Goal: Information Seeking & Learning: Understand process/instructions

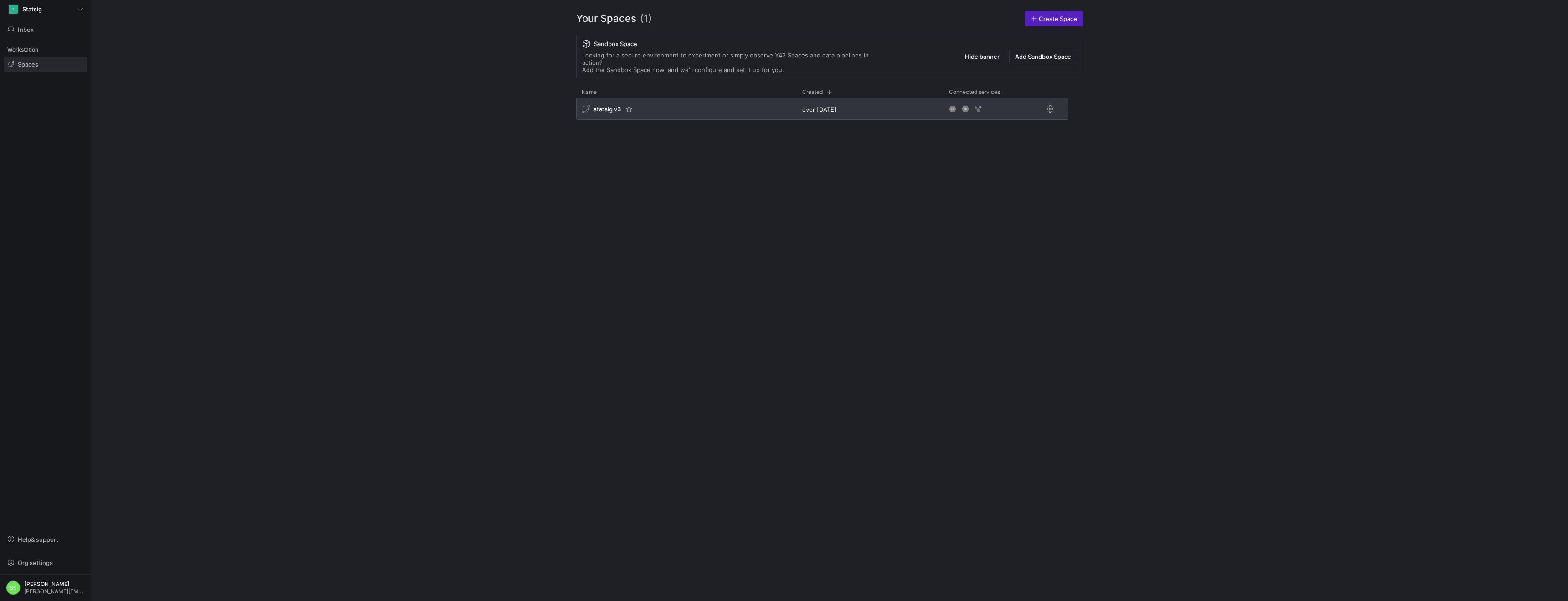
click at [603, 113] on span "statsig v3" at bounding box center [607, 109] width 27 height 7
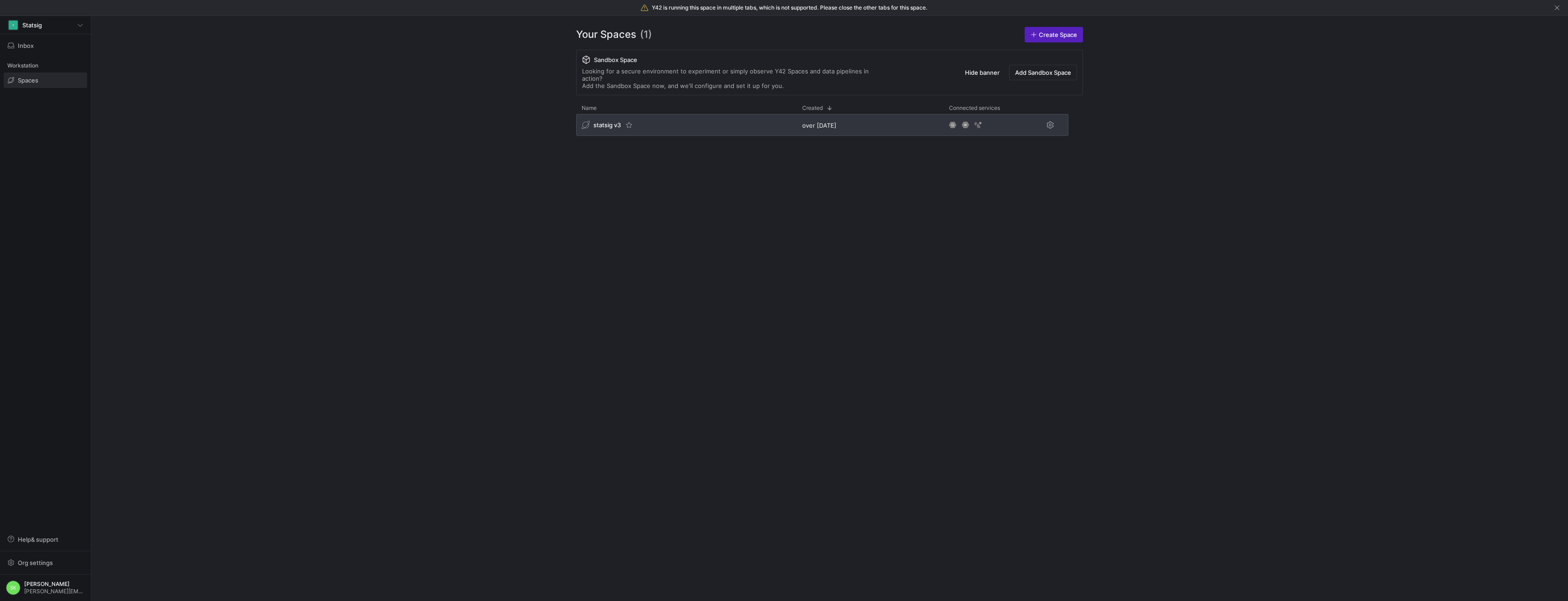
click at [615, 128] on span "statsig v3" at bounding box center [607, 125] width 27 height 7
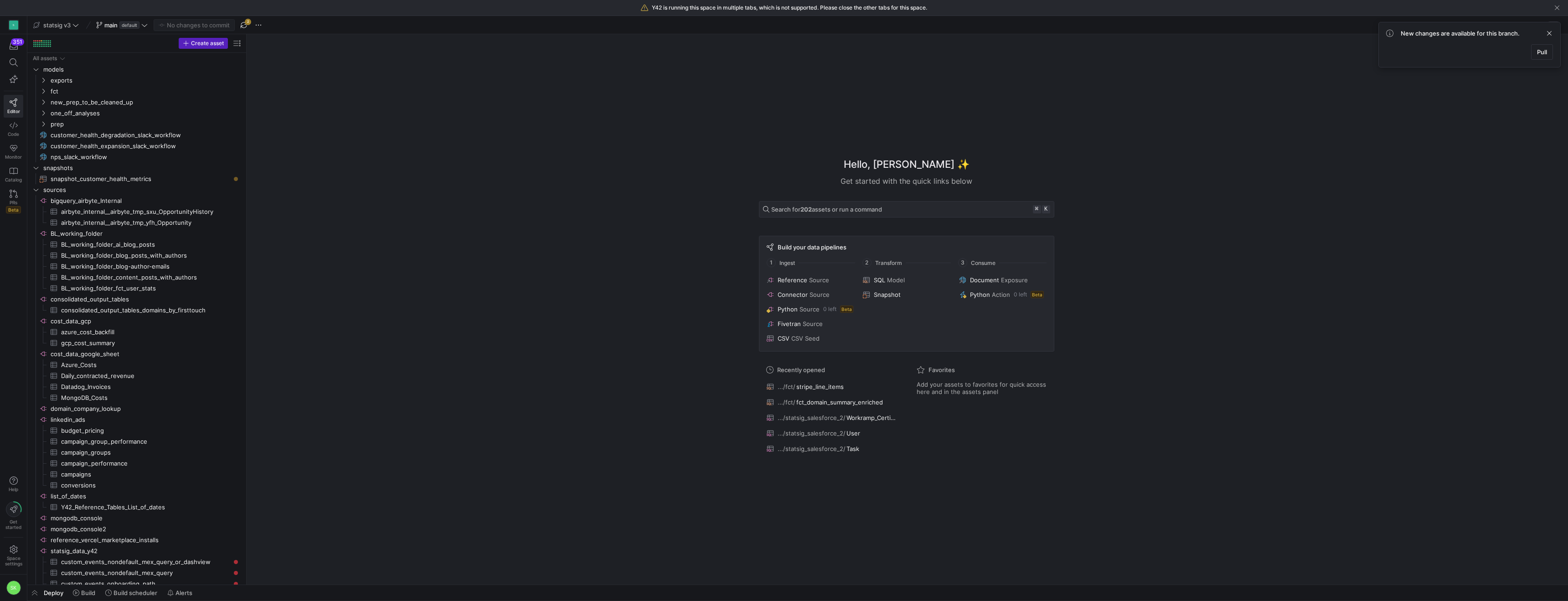
drag, startPoint x: 155, startPoint y: 148, endPoint x: 321, endPoint y: 153, distance: 166.1
click at [44, 94] on icon "Press SPACE to select this row." at bounding box center [43, 91] width 6 height 5
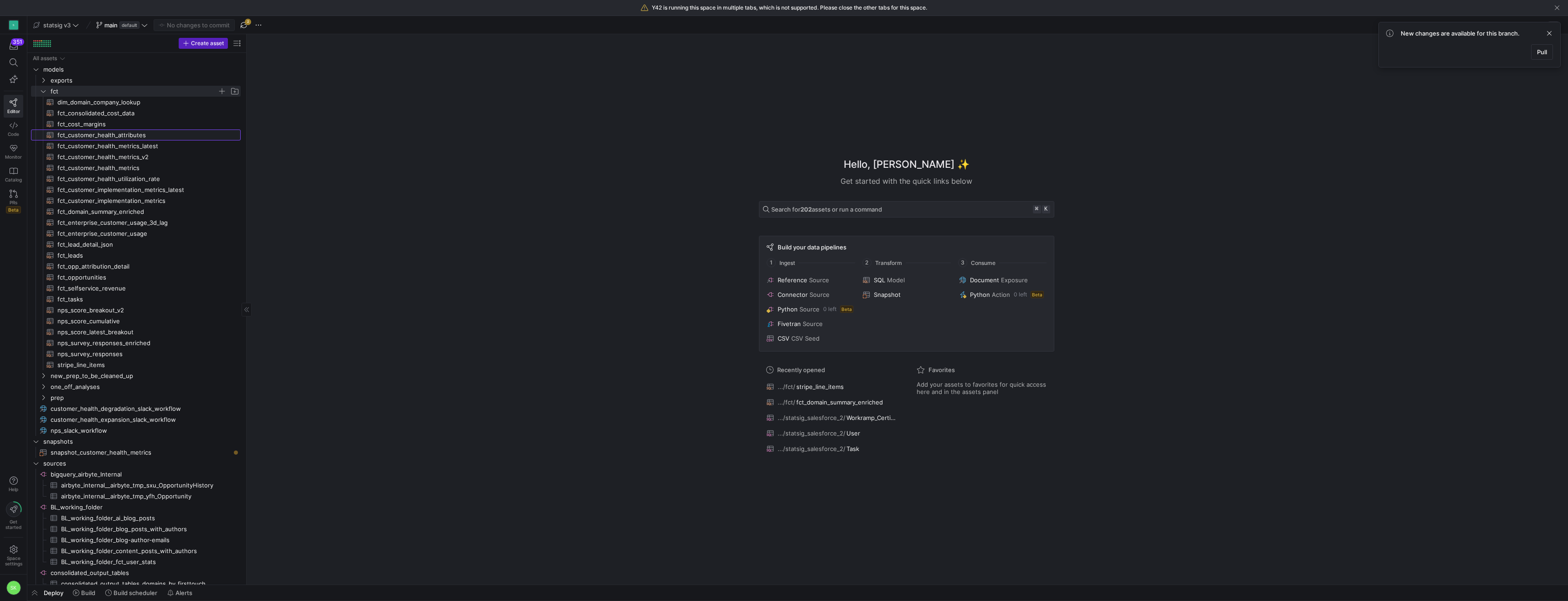
click at [122, 141] on span "fct_customer_health_attributes​​​​​​​​​​" at bounding box center [144, 135] width 173 height 10
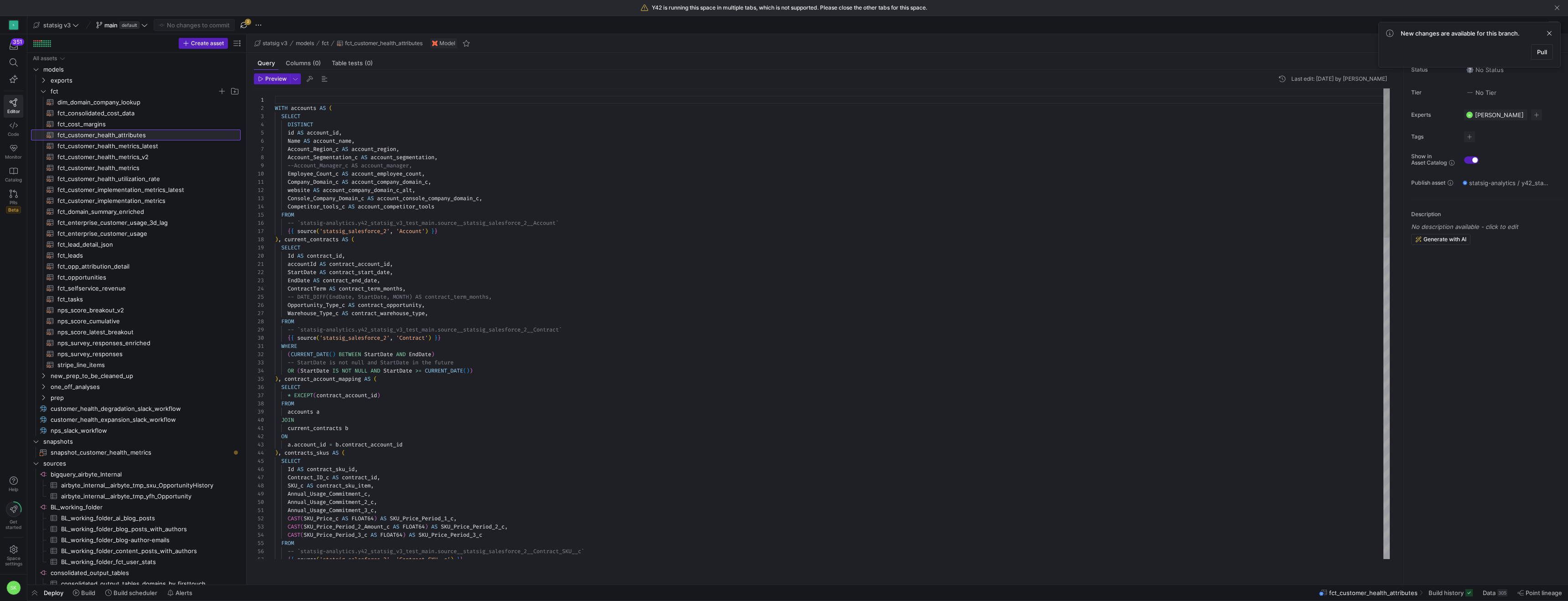
scroll to position [82, 0]
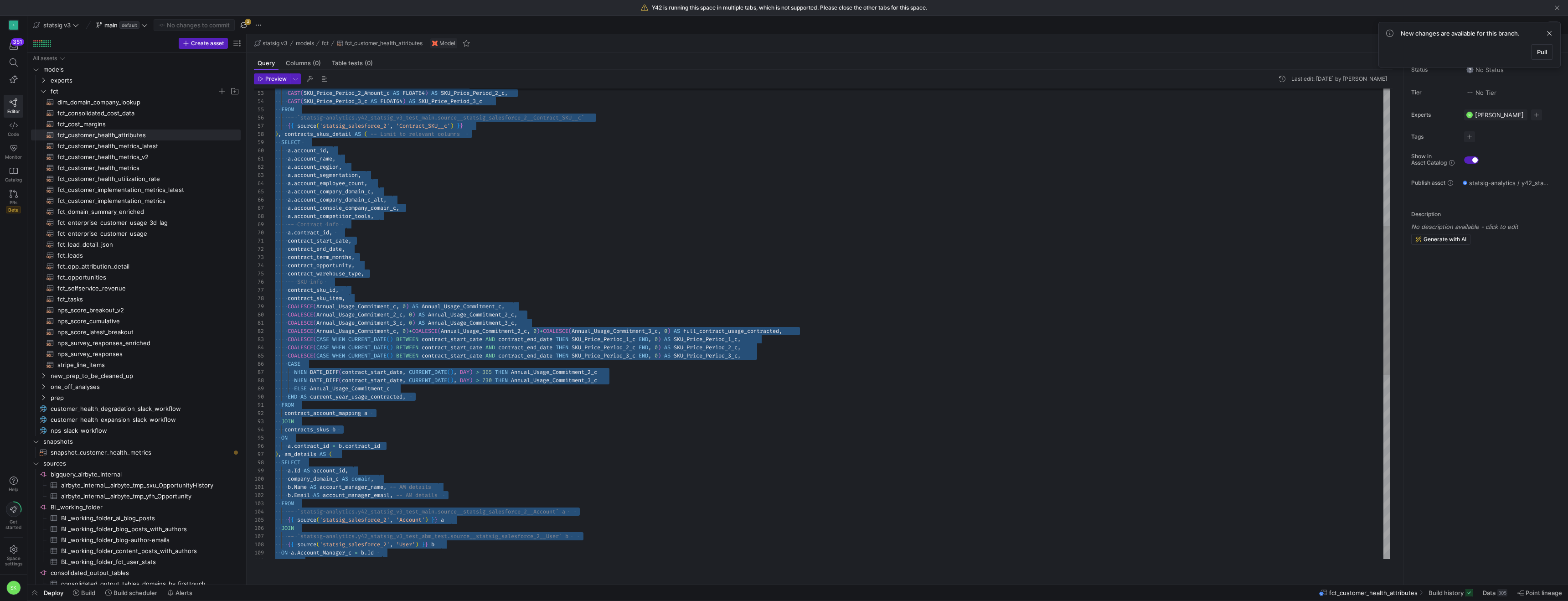
click at [422, 302] on div "CAST ( SKU_Price_c AS FLOAT64 ) AS SKU_Price_Period_1_c , CAST ( SKU_Price_Peri…" at bounding box center [833, 397] width 1115 height 1485
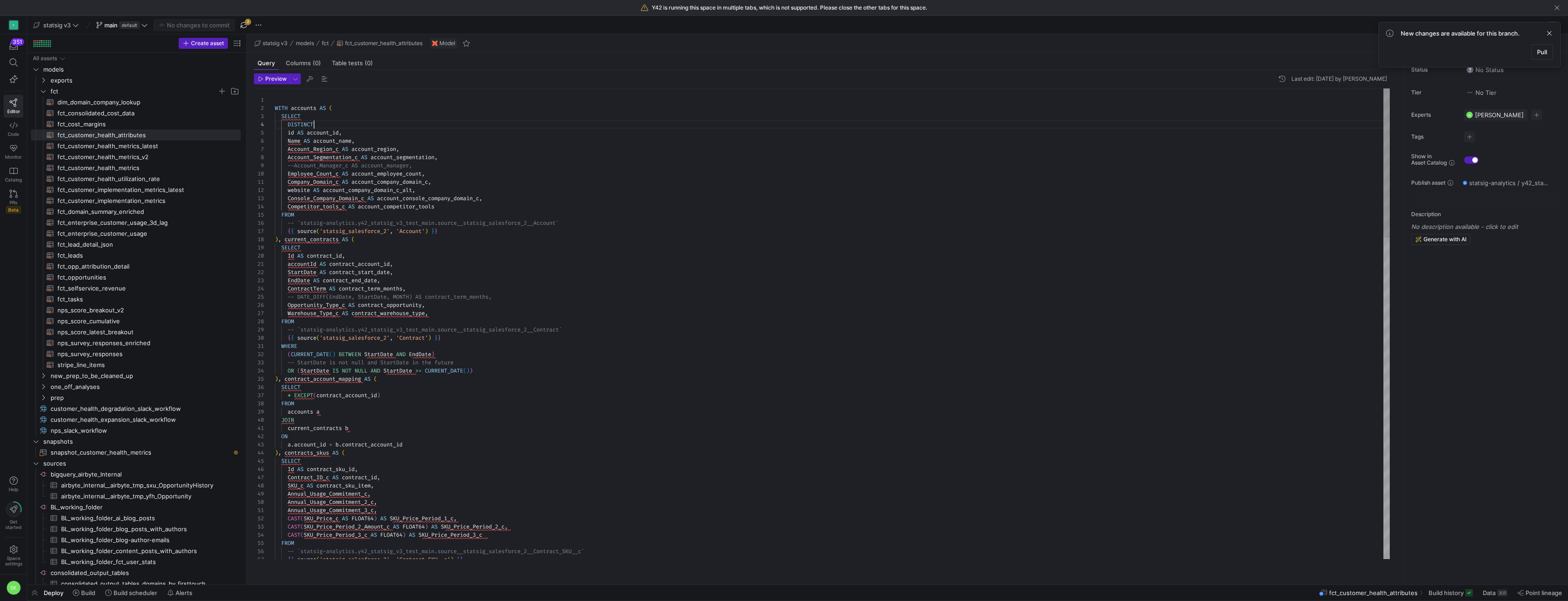
scroll to position [24, 39]
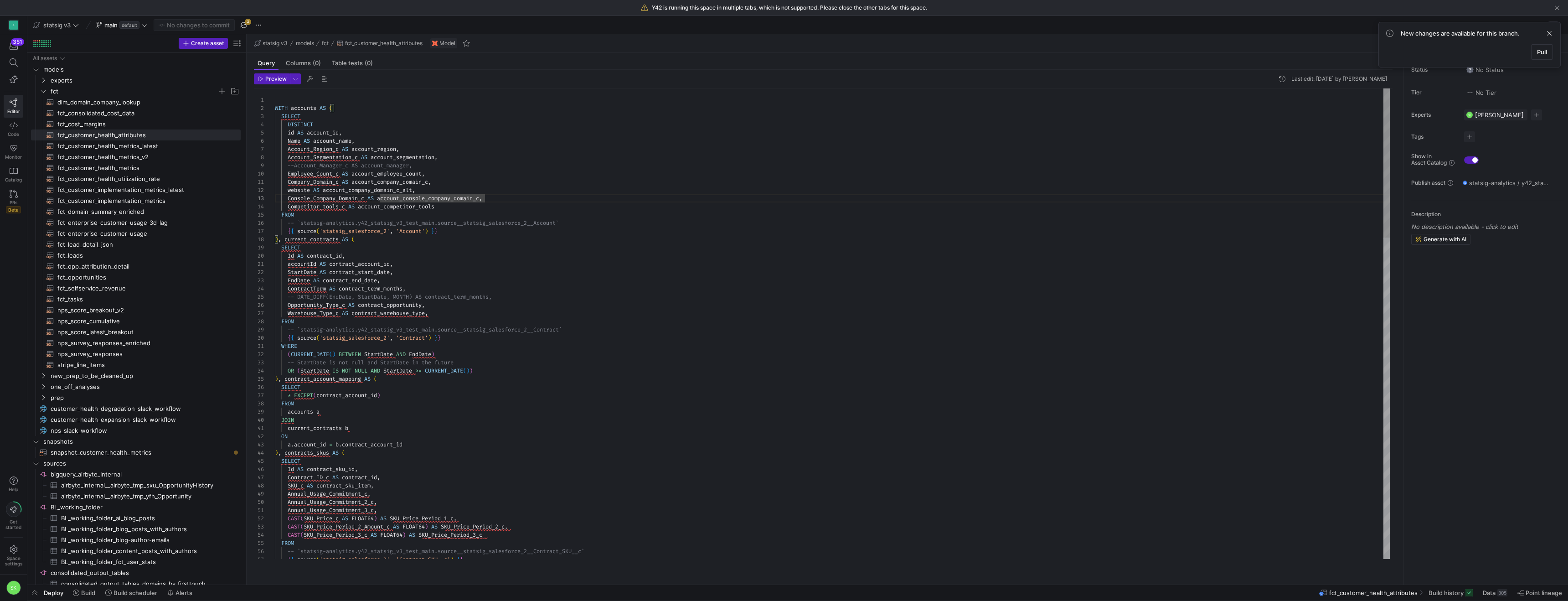
type textarea "WITH accounts AS ( SELECT DISTINCT id AS account_id, Name AS account_name, Acco…"
